Goal: Task Accomplishment & Management: Manage account settings

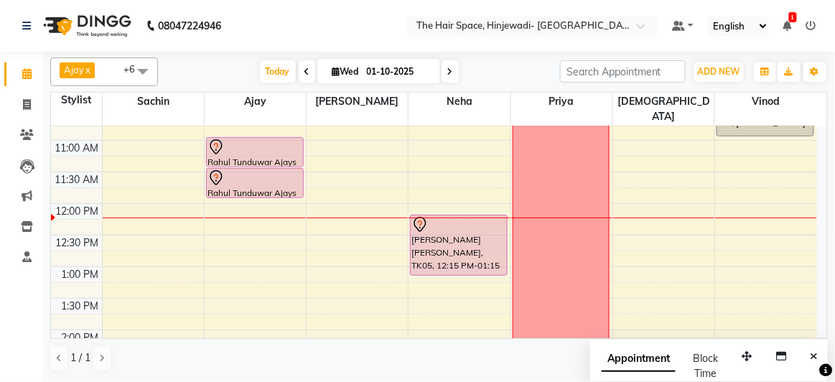
scroll to position [195, 0]
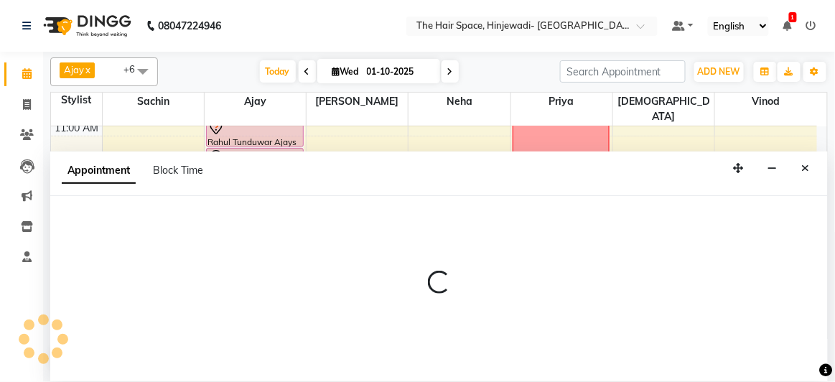
select select "62842"
select select "750"
select select "tentative"
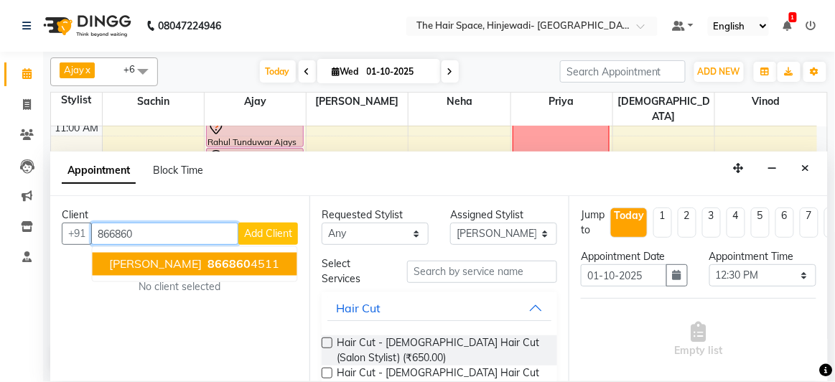
click at [208, 261] on span "866860" at bounding box center [229, 264] width 43 height 14
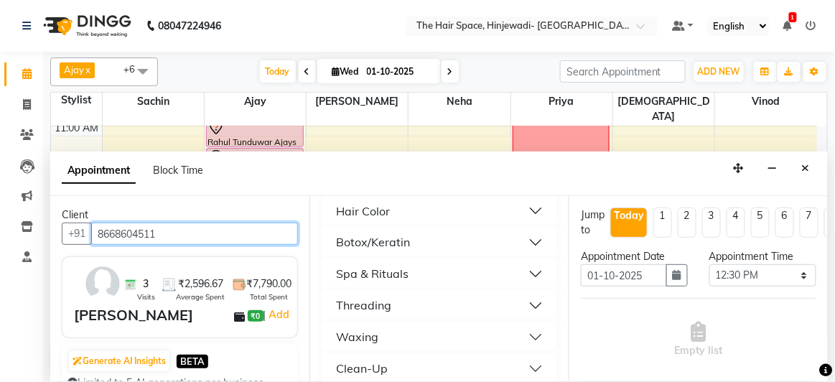
scroll to position [652, 0]
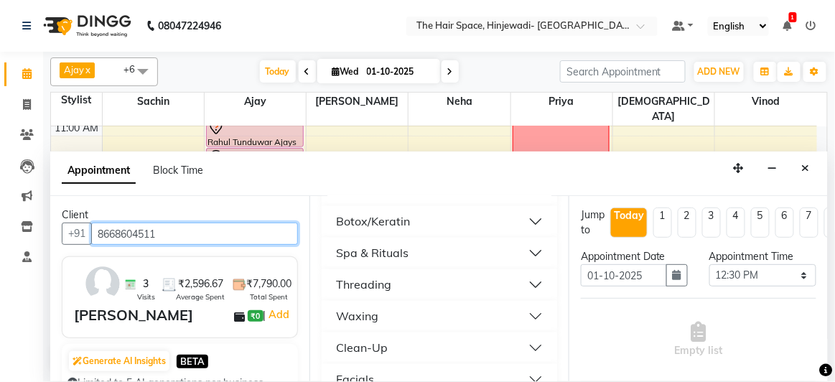
type input "8668604511"
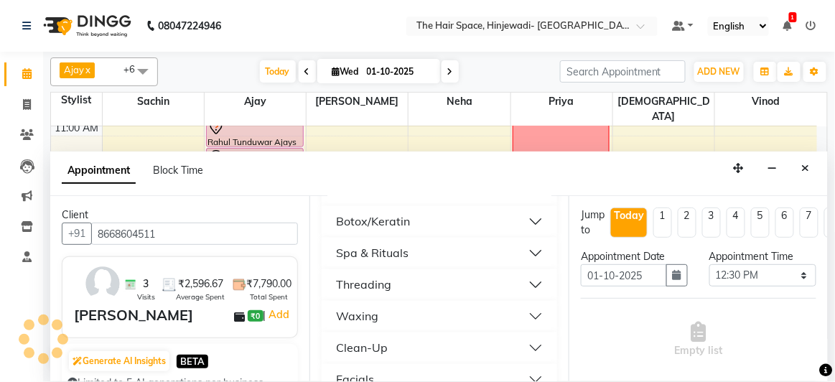
click at [368, 345] on div "Clean-Up" at bounding box center [362, 348] width 52 height 17
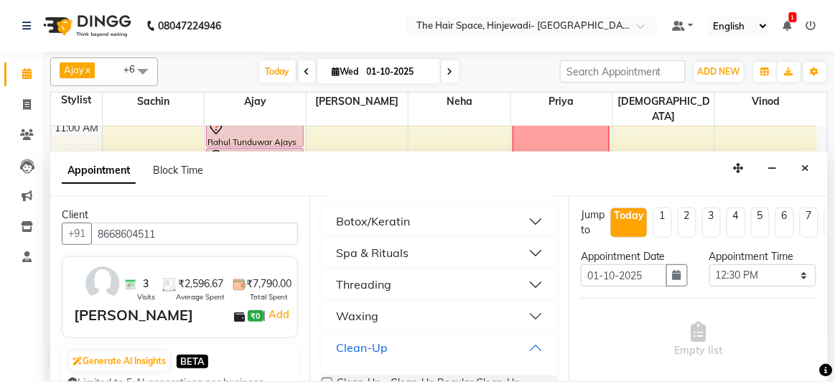
scroll to position [782, 0]
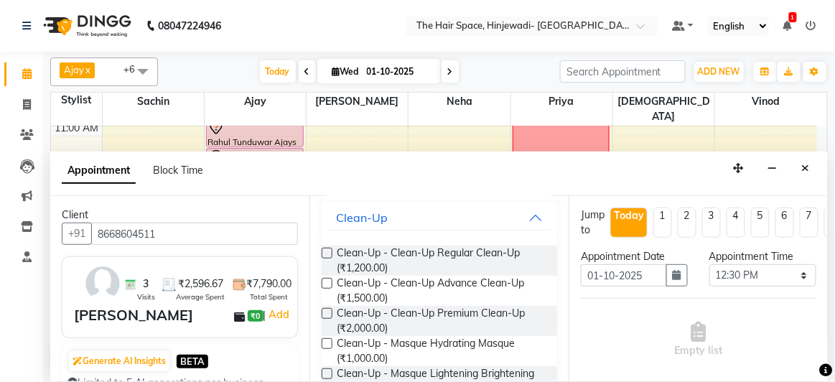
click at [329, 281] on label at bounding box center [327, 283] width 11 height 11
click at [329, 281] on input "checkbox" at bounding box center [326, 284] width 9 height 9
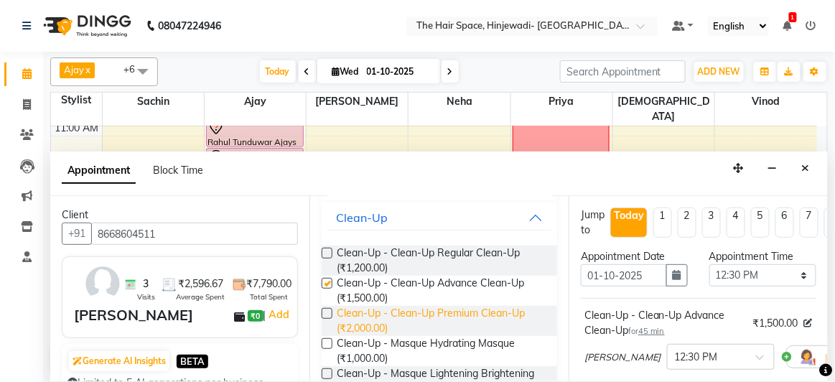
checkbox input "false"
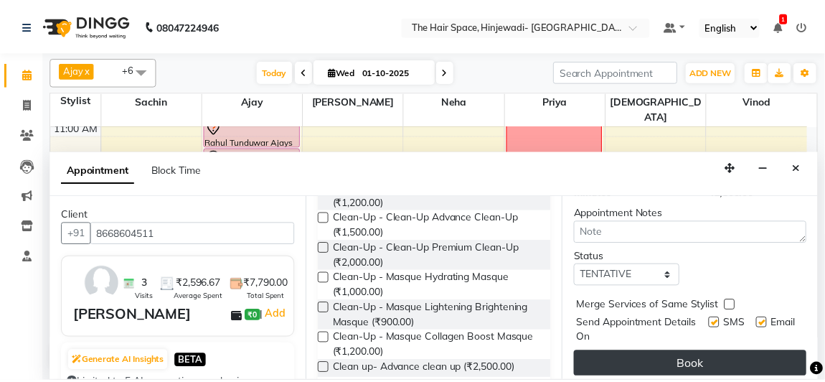
scroll to position [243, 0]
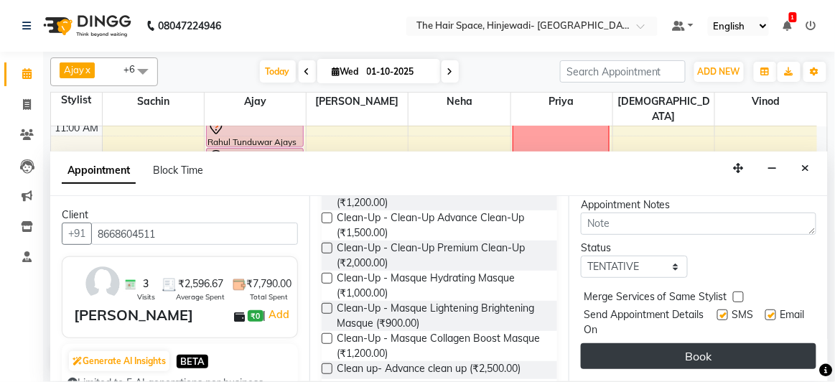
click at [668, 357] on button "Book" at bounding box center [698, 356] width 235 height 26
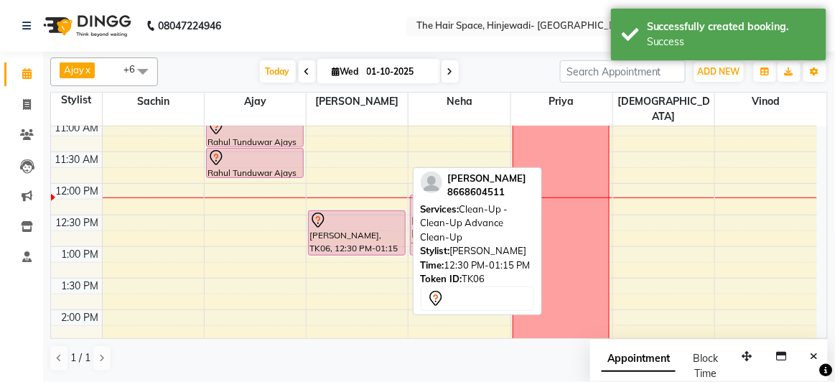
click at [332, 218] on div "[PERSON_NAME], TK06, 12:30 PM-01:15 PM, Clean-Up - Clean-Up Advance Clean-Up" at bounding box center [357, 233] width 96 height 44
select select "7"
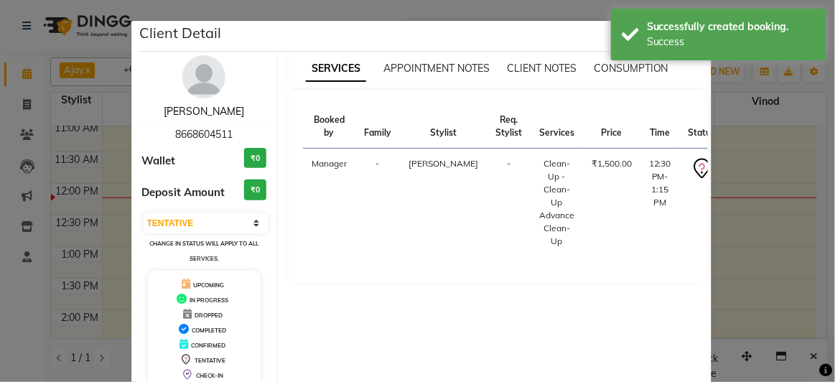
click at [177, 116] on link "[PERSON_NAME]" at bounding box center [204, 111] width 80 height 13
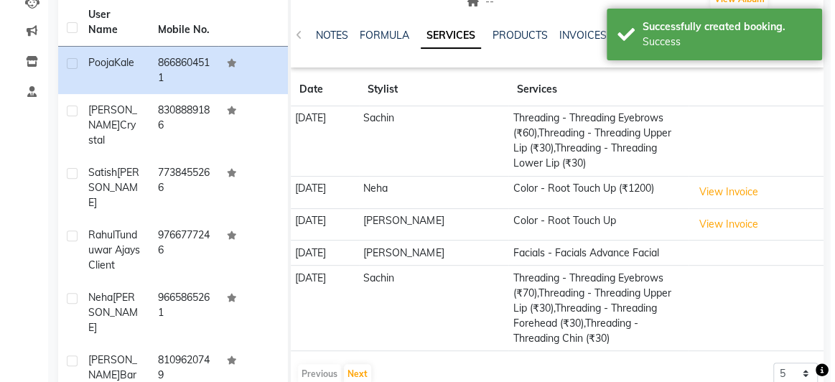
scroll to position [195, 0]
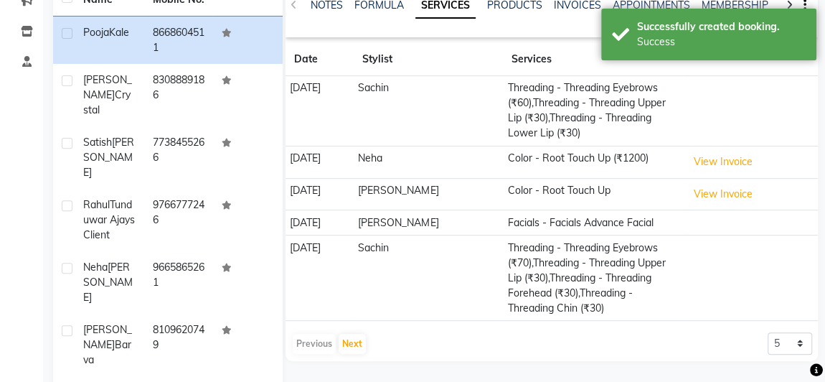
click at [440, 222] on td "[PERSON_NAME]" at bounding box center [428, 222] width 149 height 25
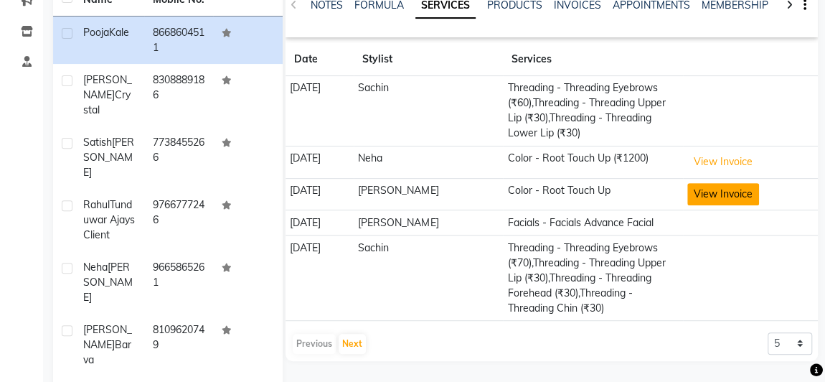
click at [715, 184] on button "View Invoice" at bounding box center [724, 194] width 72 height 22
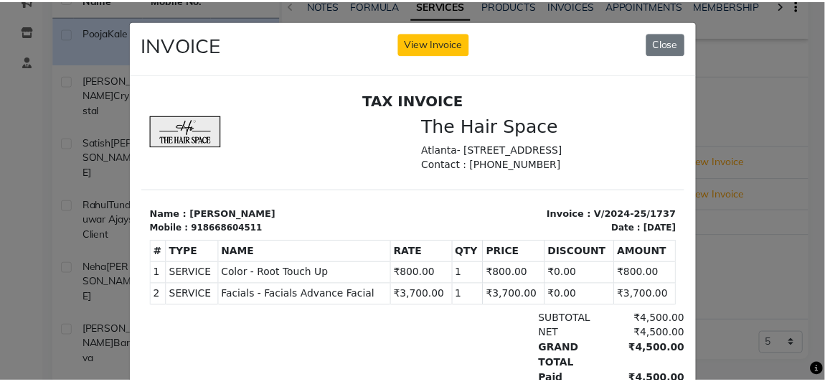
scroll to position [0, 0]
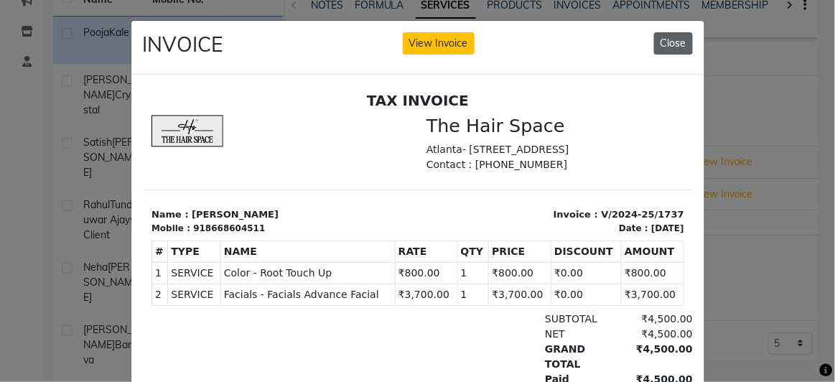
click at [678, 42] on button "Close" at bounding box center [673, 43] width 39 height 22
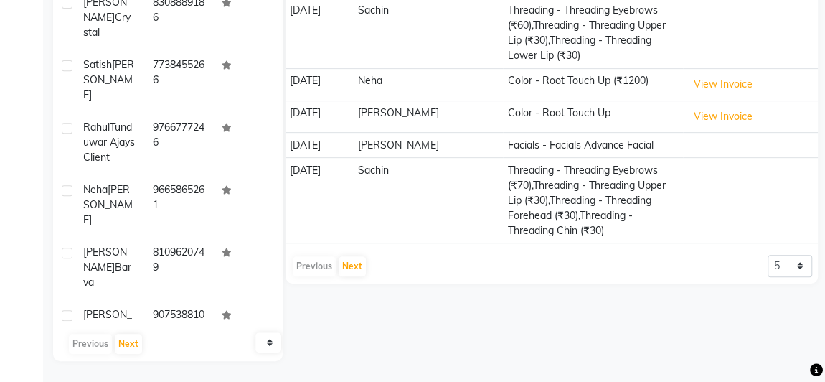
scroll to position [142, 0]
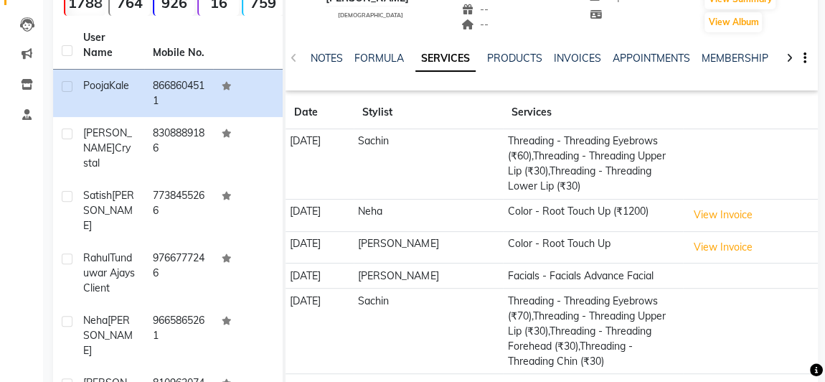
click at [479, 162] on td "Sachin" at bounding box center [428, 164] width 149 height 70
click at [538, 176] on td "Threading - Threading Eyebrows (₹60),Threading - Threading Upper Lip (₹30),Thre…" at bounding box center [592, 164] width 179 height 70
click at [667, 37] on div "NOTES FORMULA SERVICES PRODUCTS INVOICES APPOINTMENTS MEMBERSHIP PACKAGES VOUCH…" at bounding box center [552, 59] width 533 height 50
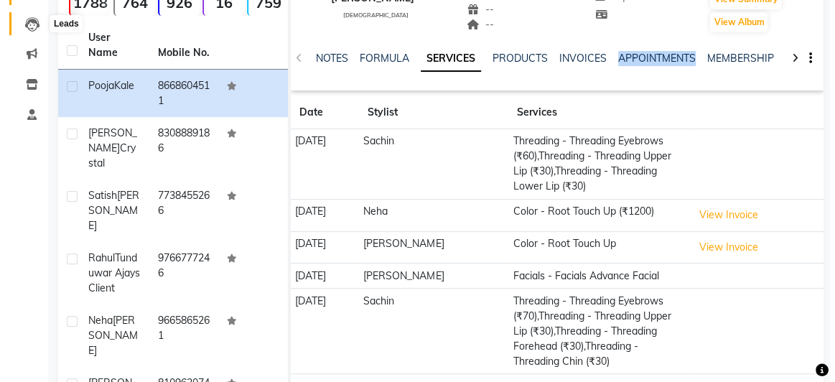
scroll to position [0, 0]
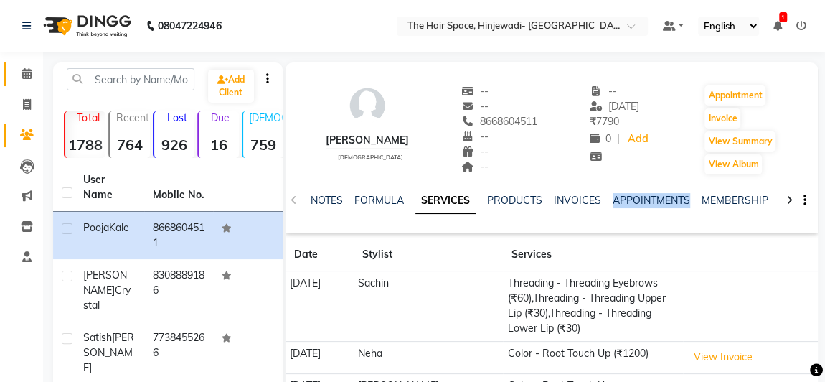
click at [23, 74] on icon at bounding box center [26, 73] width 9 height 11
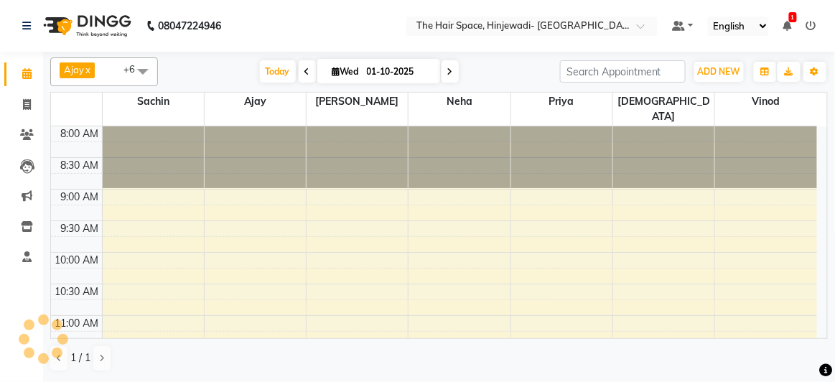
scroll to position [249, 0]
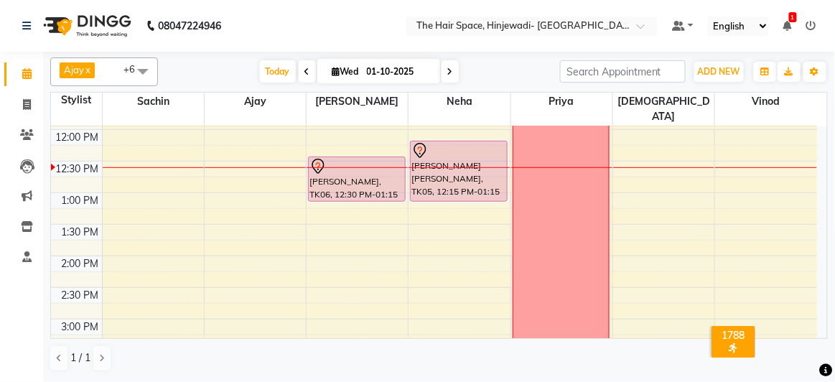
click at [735, 193] on div "8:00 AM 8:30 AM 9:00 AM 9:30 AM 10:00 AM 10:30 AM 11:00 AM 11:30 AM 12:00 PM 12…" at bounding box center [434, 350] width 766 height 947
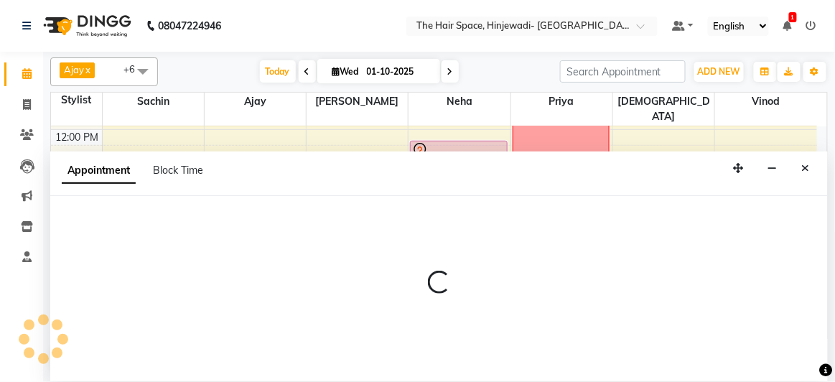
select select "84667"
select select "795"
select select "tentative"
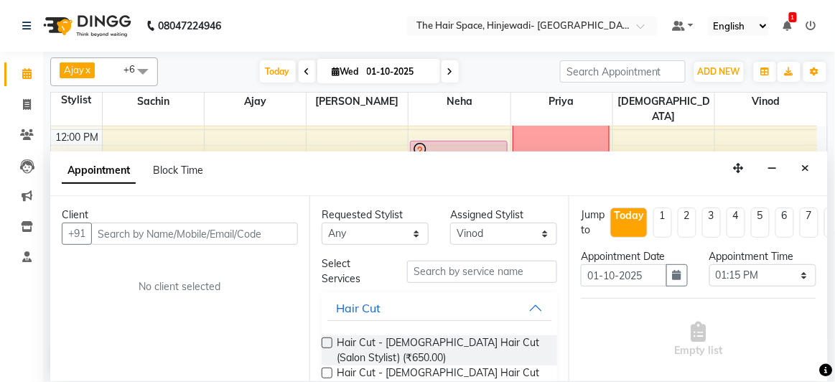
click at [191, 233] on input "text" at bounding box center [194, 234] width 207 height 22
click at [464, 232] on select "Select [PERSON_NAME] Jyoti [PERSON_NAME] Neha [PERSON_NAME] Priya Sachin [PERSO…" at bounding box center [503, 234] width 107 height 22
select select "84666"
click at [450, 223] on select "Select [PERSON_NAME] Jyoti [PERSON_NAME] Neha [PERSON_NAME] Priya Sachin [PERSO…" at bounding box center [503, 234] width 107 height 22
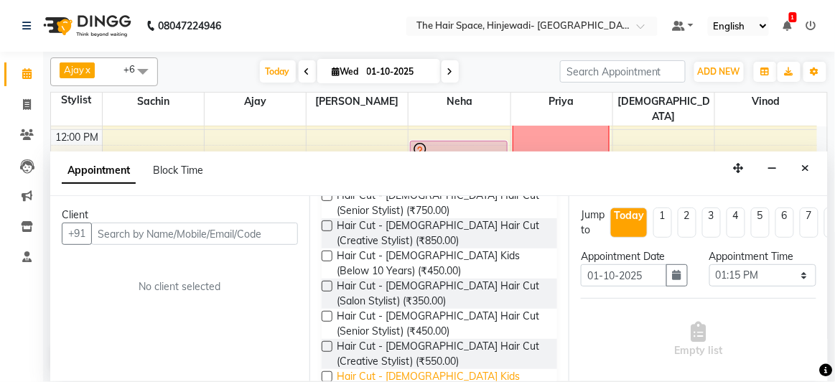
scroll to position [195, 0]
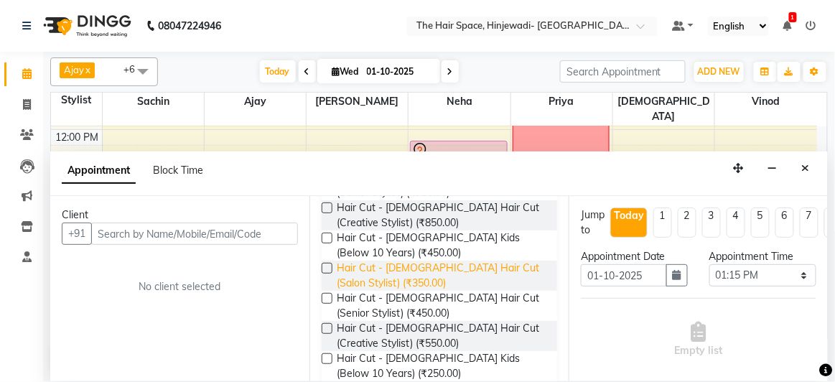
click at [392, 274] on span "Hair Cut - [DEMOGRAPHIC_DATA] Hair Cut (Salon Stylist) (₹350.00)" at bounding box center [441, 276] width 209 height 30
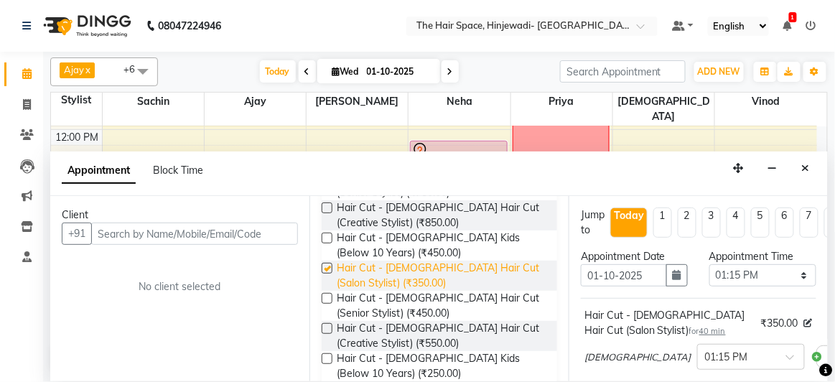
checkbox input "false"
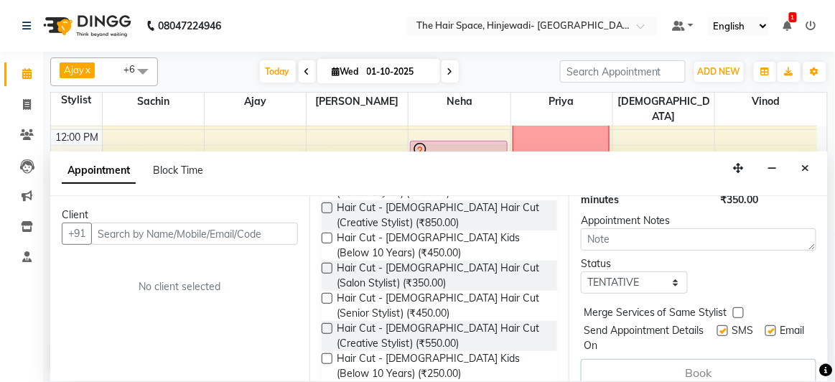
scroll to position [245, 0]
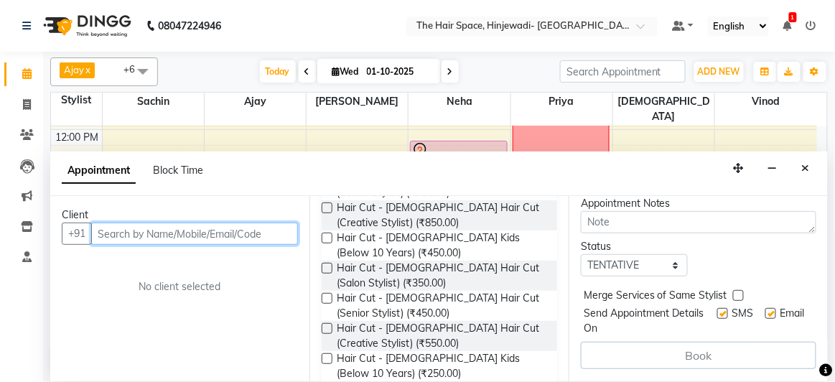
click at [260, 236] on input "text" at bounding box center [194, 234] width 207 height 22
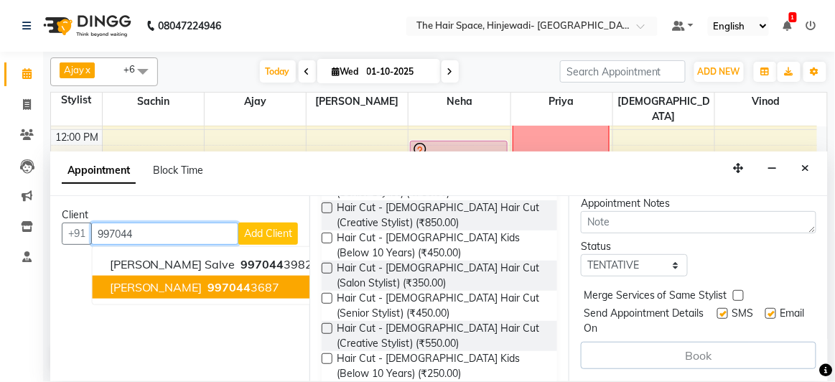
click at [239, 283] on ngb-highlight "997044 3687" at bounding box center [242, 287] width 75 height 14
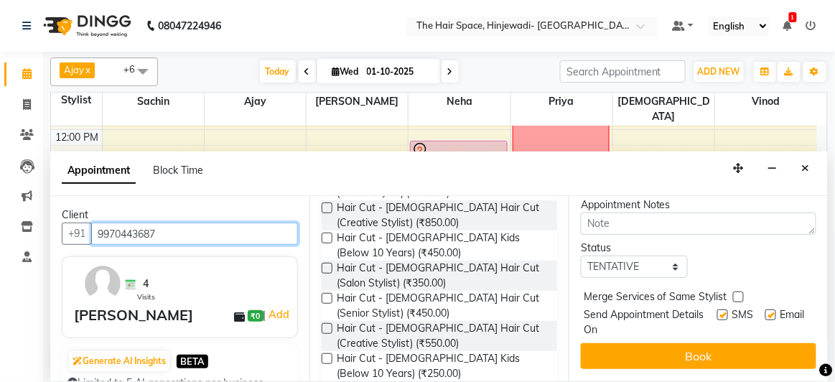
scroll to position [244, 0]
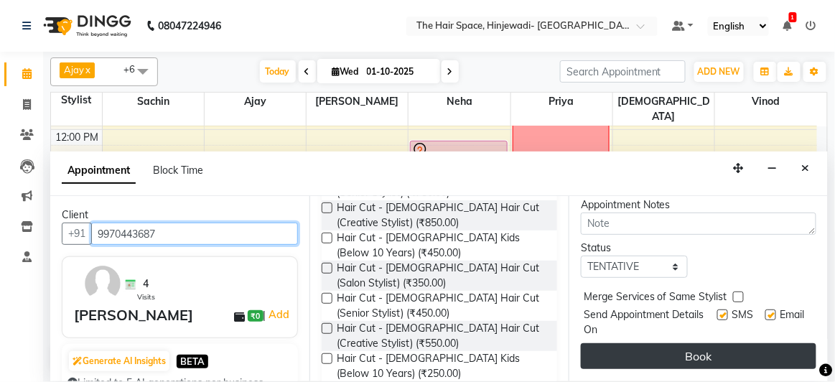
type input "9970443687"
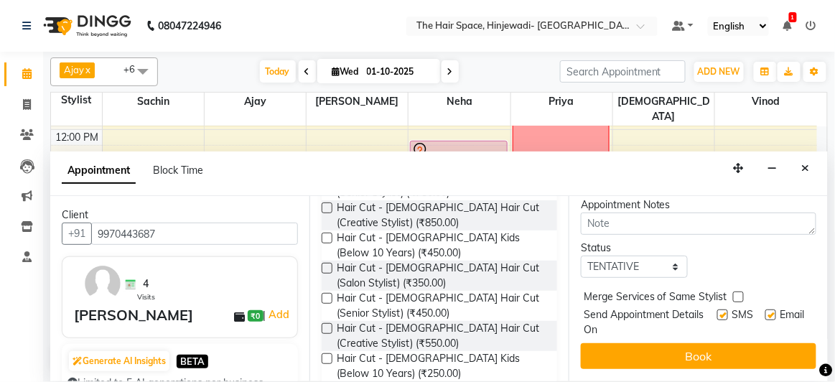
click at [693, 343] on button "Book" at bounding box center [698, 356] width 235 height 26
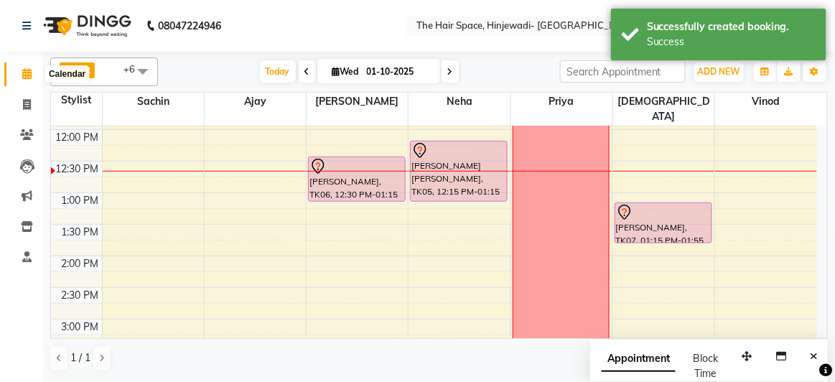
click at [23, 76] on icon at bounding box center [26, 73] width 9 height 11
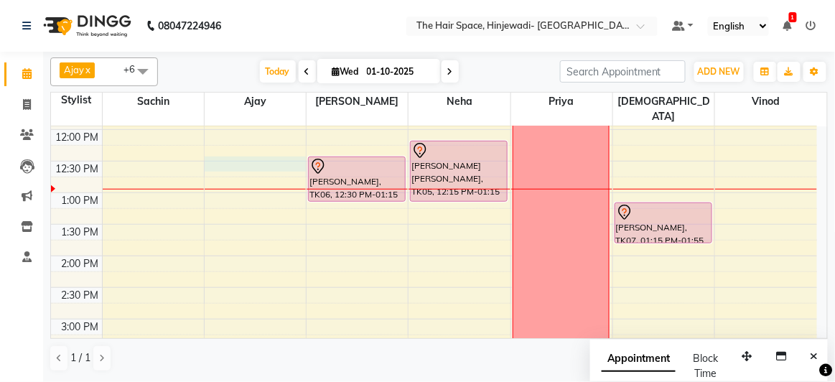
click at [210, 146] on div "8:00 AM 8:30 AM 9:00 AM 9:30 AM 10:00 AM 10:30 AM 11:00 AM 11:30 AM 12:00 PM 12…" at bounding box center [434, 350] width 766 height 947
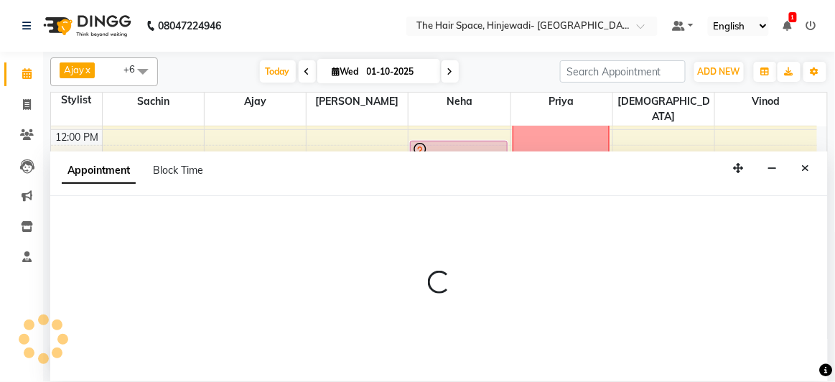
select select "52403"
select select "tentative"
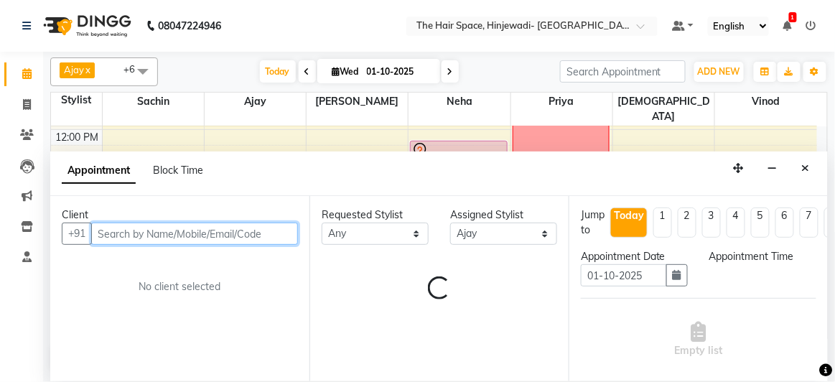
select select "750"
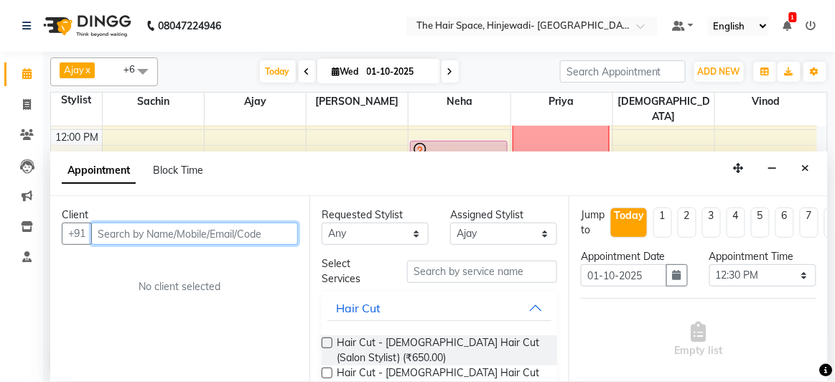
click at [166, 236] on input "text" at bounding box center [194, 234] width 207 height 22
click at [806, 166] on icon "Close" at bounding box center [806, 168] width 8 height 10
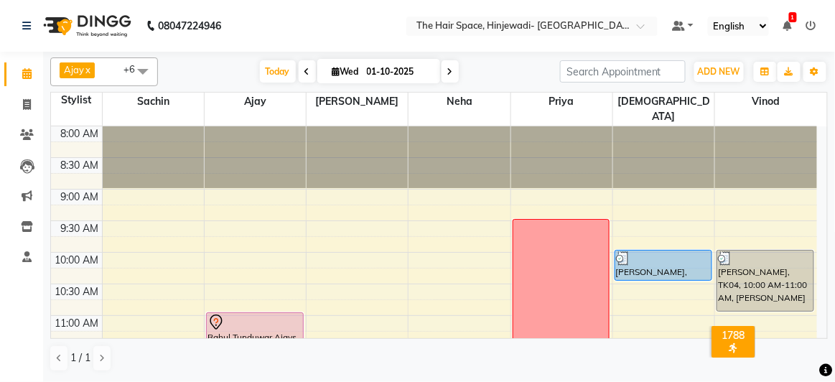
scroll to position [65, 0]
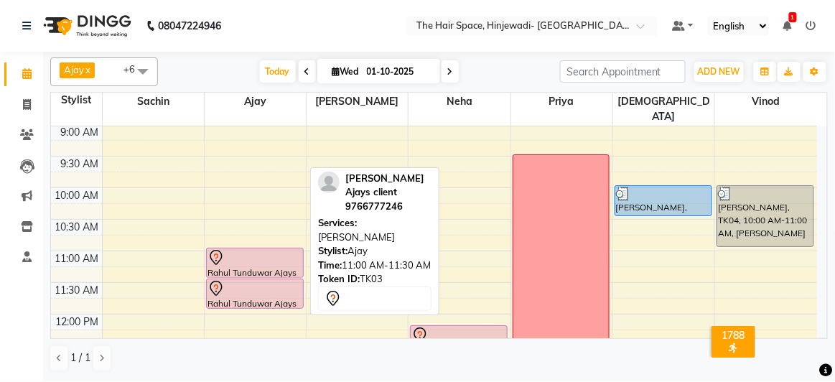
click at [233, 249] on div at bounding box center [254, 257] width 95 height 17
select select "7"
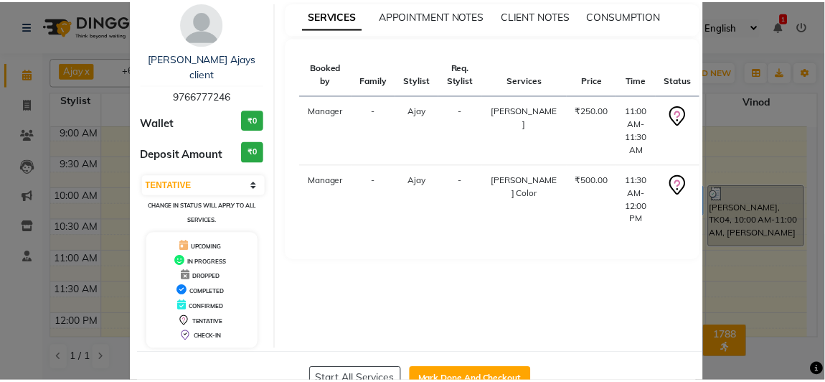
scroll to position [94, 0]
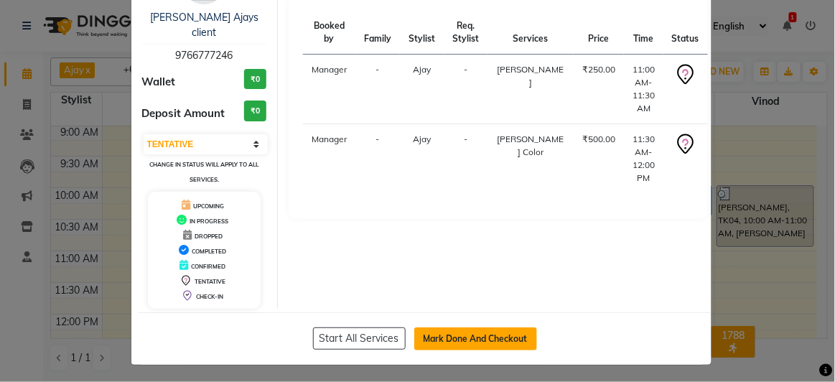
click at [507, 339] on button "Mark Done And Checkout" at bounding box center [475, 338] width 123 height 23
select select "service"
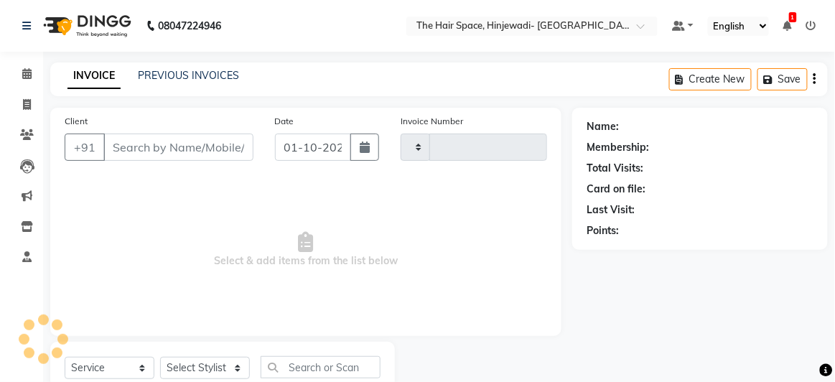
type input "2540"
select select "6697"
type input "9766777246"
select select "52403"
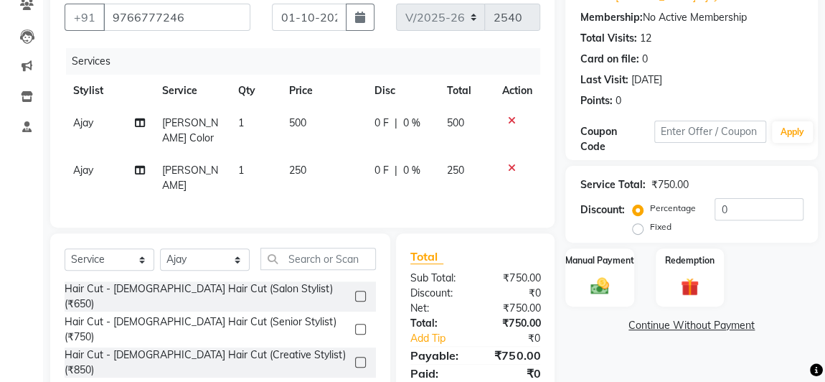
scroll to position [195, 0]
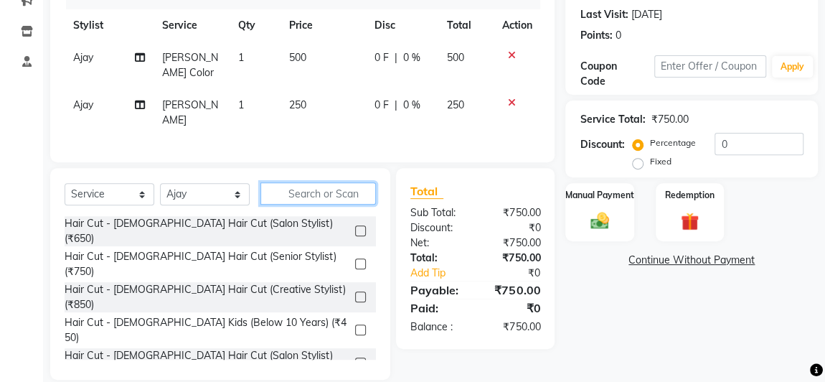
click at [341, 199] on input "text" at bounding box center [319, 193] width 116 height 22
type input "t"
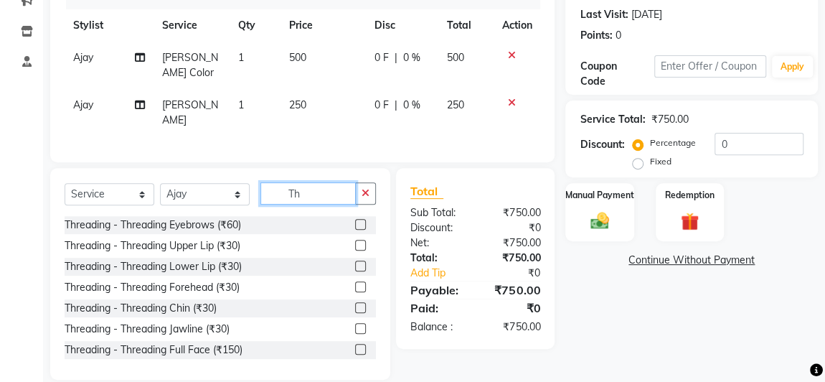
type input "Th"
click at [276, 232] on div "Threading - Threading Eyebrows (₹60)" at bounding box center [221, 225] width 312 height 18
click at [355, 229] on label at bounding box center [360, 224] width 11 height 11
click at [355, 229] on input "checkbox" at bounding box center [359, 224] width 9 height 9
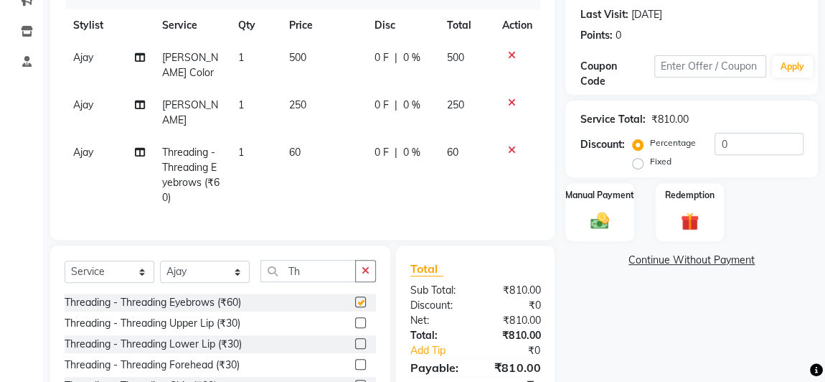
checkbox input "false"
click at [296, 153] on span "60" at bounding box center [294, 152] width 11 height 13
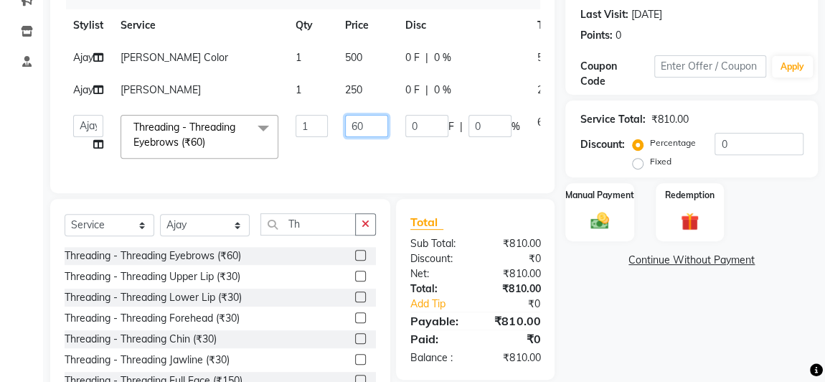
click at [368, 137] on input "60" at bounding box center [366, 126] width 43 height 22
type input "6"
type input "30"
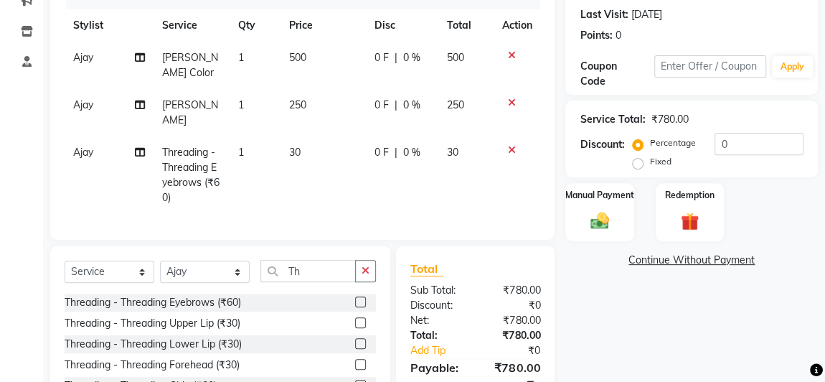
click at [305, 57] on span "500" at bounding box center [297, 57] width 17 height 13
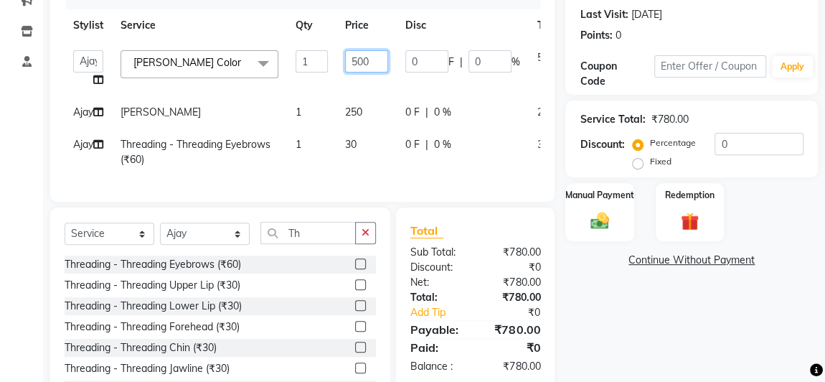
click at [360, 59] on input "500" at bounding box center [366, 61] width 43 height 22
type input "550"
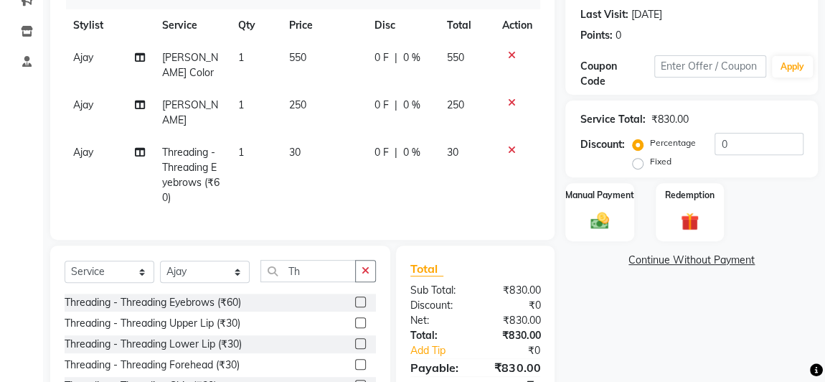
click at [301, 102] on span "250" at bounding box center [297, 104] width 17 height 13
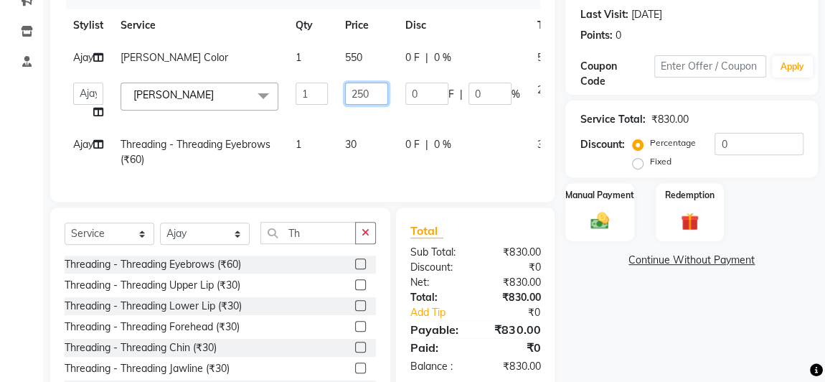
click at [370, 103] on input "250" at bounding box center [366, 94] width 43 height 22
type input "2"
type input "350"
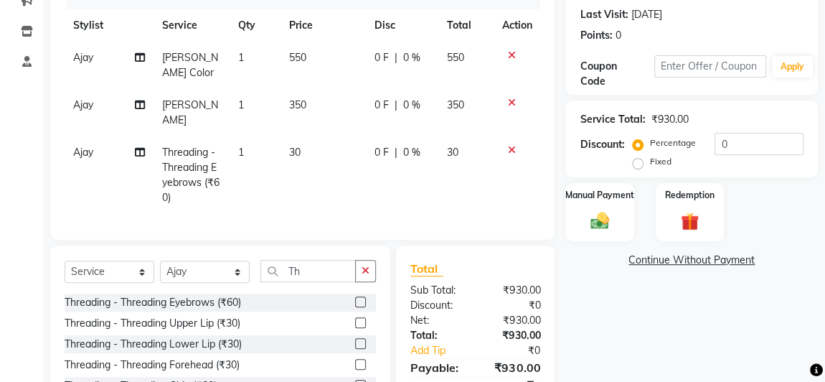
click at [299, 150] on span "30" at bounding box center [294, 152] width 11 height 13
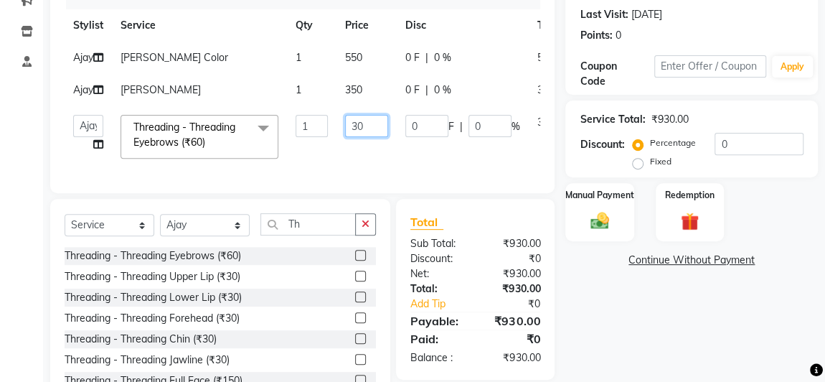
click at [380, 137] on input "30" at bounding box center [366, 126] width 43 height 22
type input "3"
type input "60"
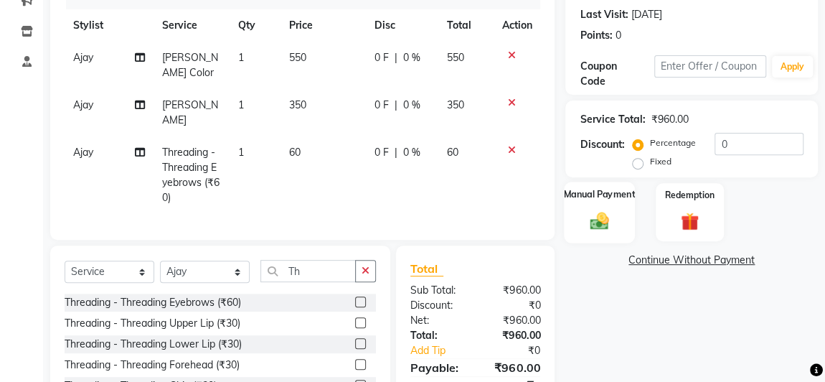
click at [584, 229] on img at bounding box center [599, 221] width 31 height 22
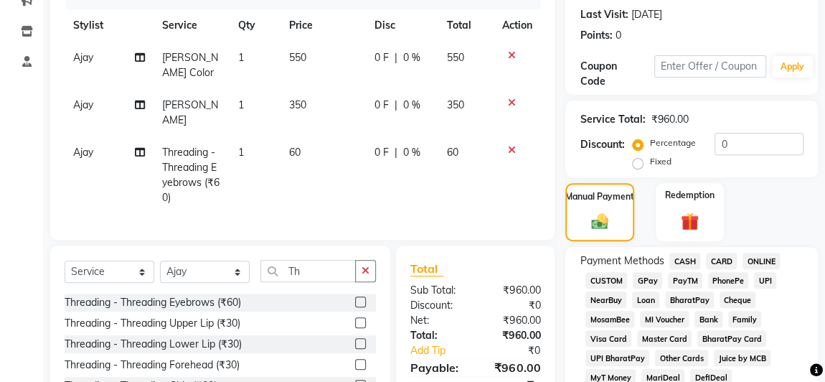
click at [642, 278] on span "GPay" at bounding box center [647, 280] width 29 height 17
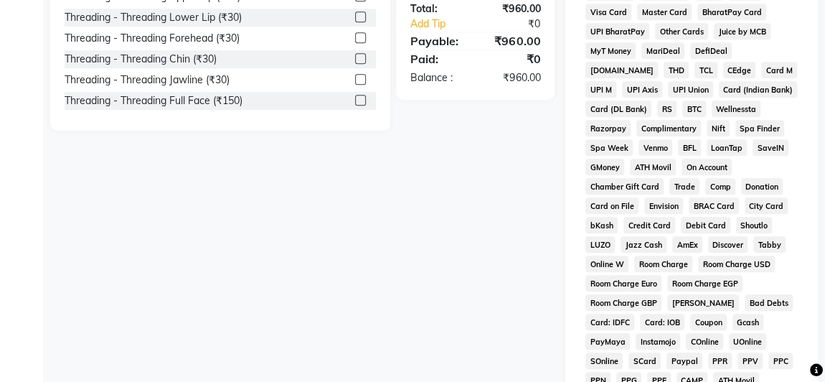
scroll to position [846, 0]
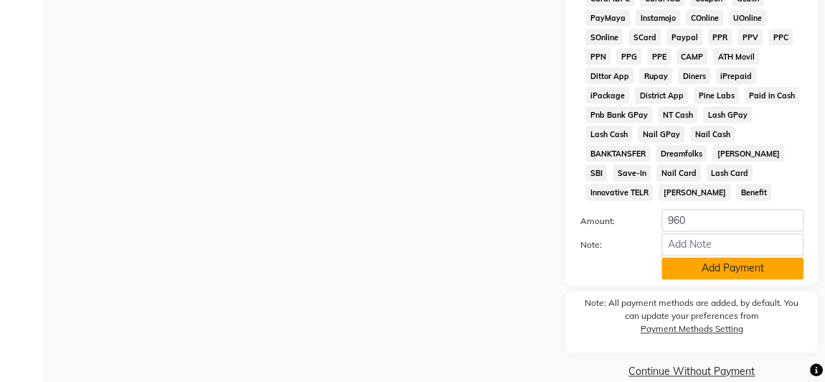
click at [673, 257] on button "Add Payment" at bounding box center [733, 268] width 142 height 22
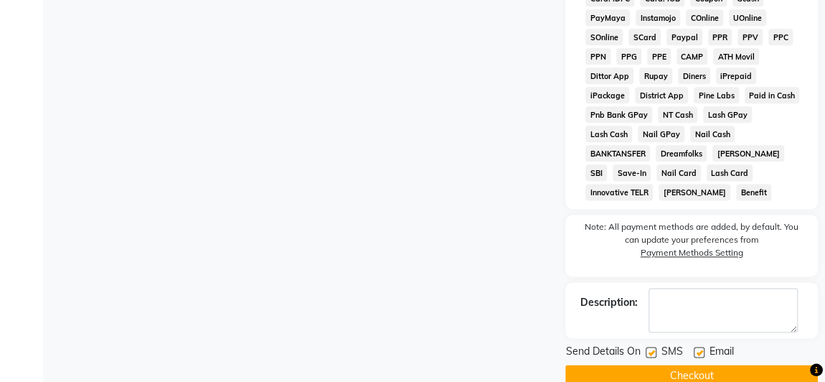
scroll to position [851, 0]
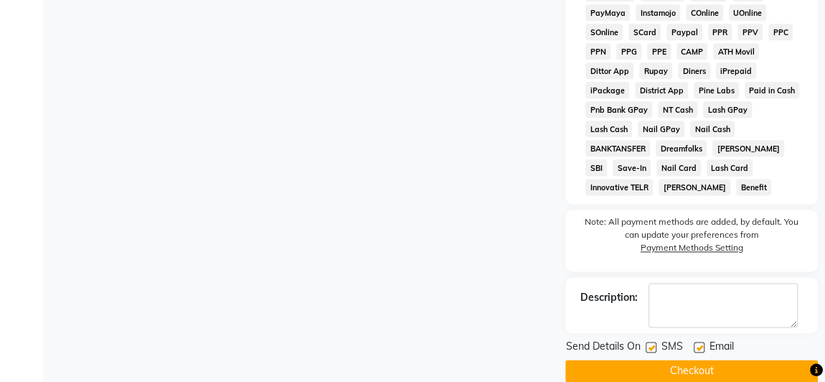
click at [649, 342] on label at bounding box center [651, 347] width 11 height 11
click at [649, 343] on input "checkbox" at bounding box center [650, 347] width 9 height 9
checkbox input "false"
click at [698, 342] on label at bounding box center [699, 347] width 11 height 11
click at [698, 343] on input "checkbox" at bounding box center [698, 347] width 9 height 9
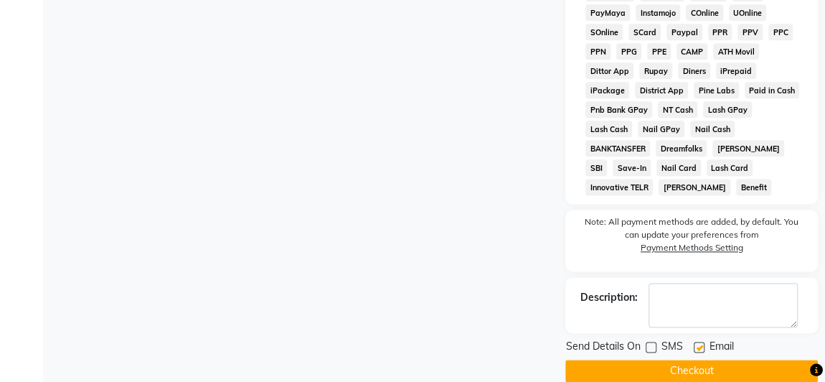
checkbox input "false"
click at [685, 360] on button "Checkout" at bounding box center [692, 371] width 253 height 22
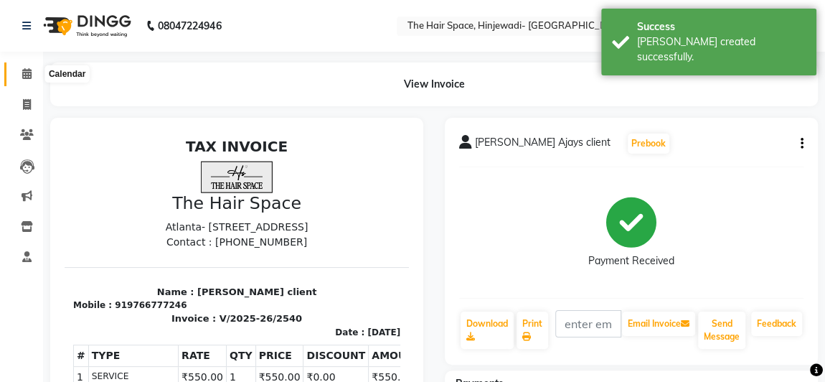
click at [23, 70] on icon at bounding box center [26, 73] width 9 height 11
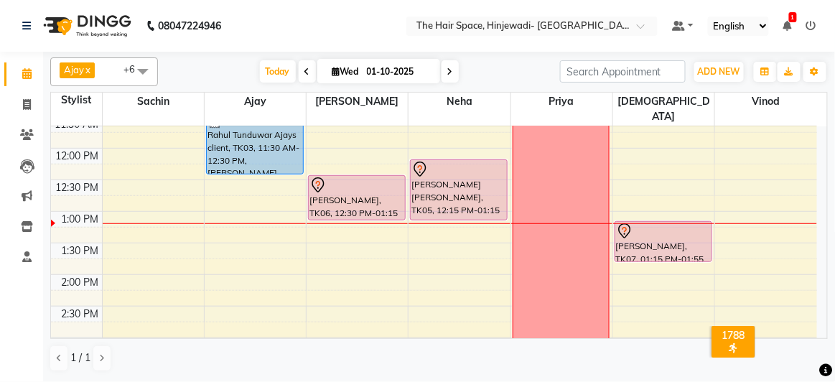
scroll to position [261, 0]
